Goal: Check status

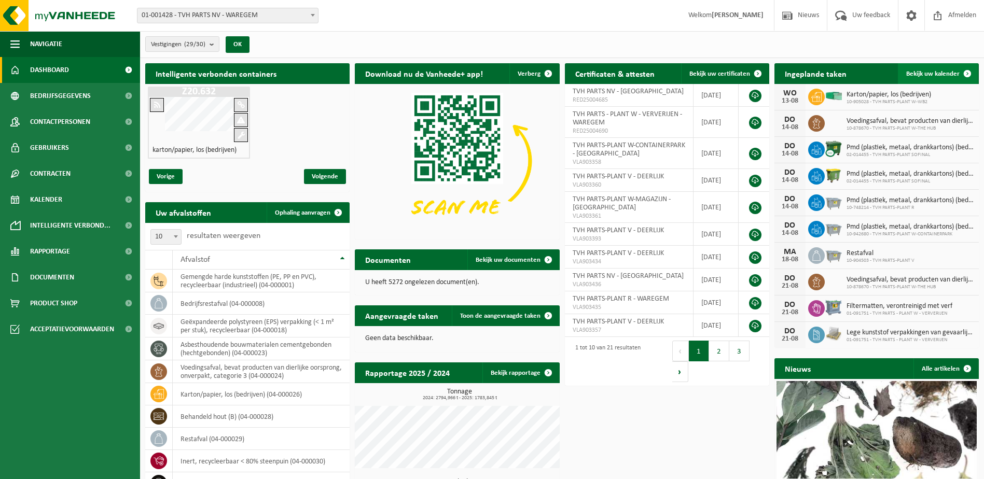
click at [969, 73] on span at bounding box center [967, 73] width 21 height 21
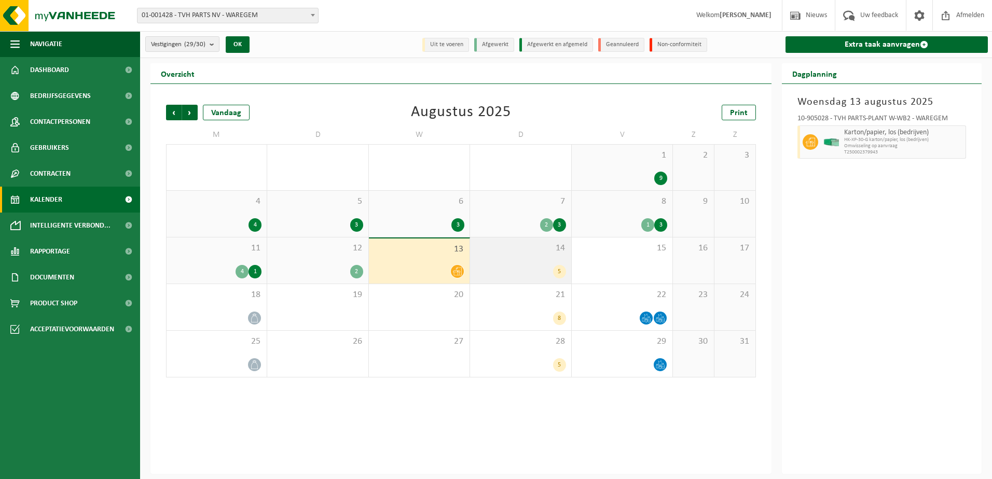
click at [527, 261] on div "14 5" at bounding box center [520, 261] width 101 height 46
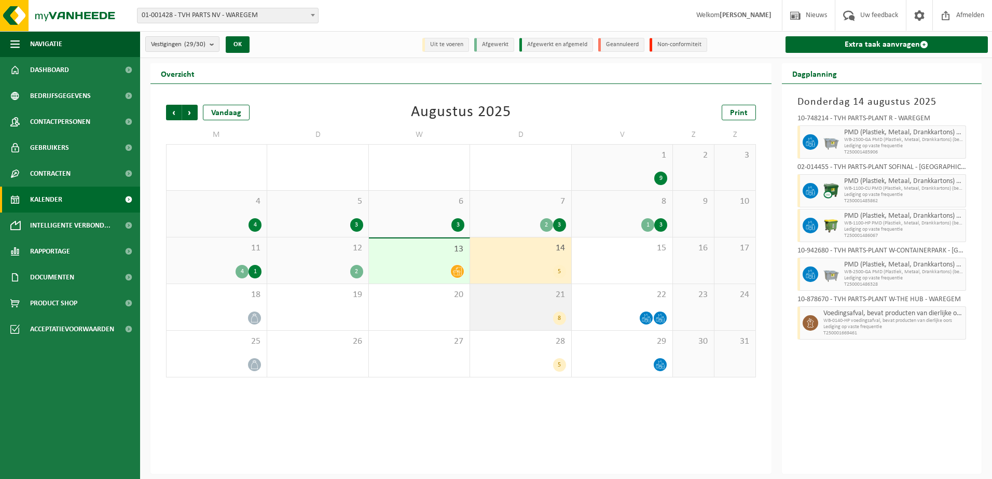
click at [509, 318] on div "8" at bounding box center [520, 318] width 90 height 13
